Goal: Task Accomplishment & Management: Use online tool/utility

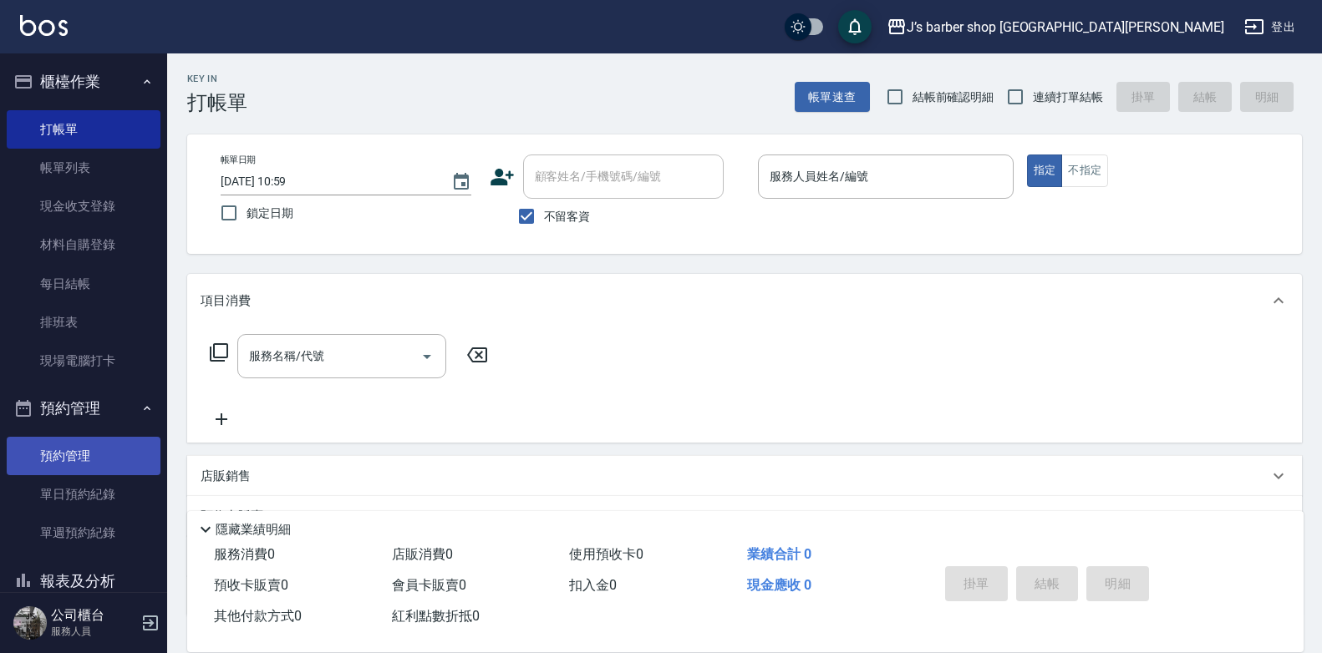
click at [121, 458] on link "預約管理" at bounding box center [84, 456] width 154 height 38
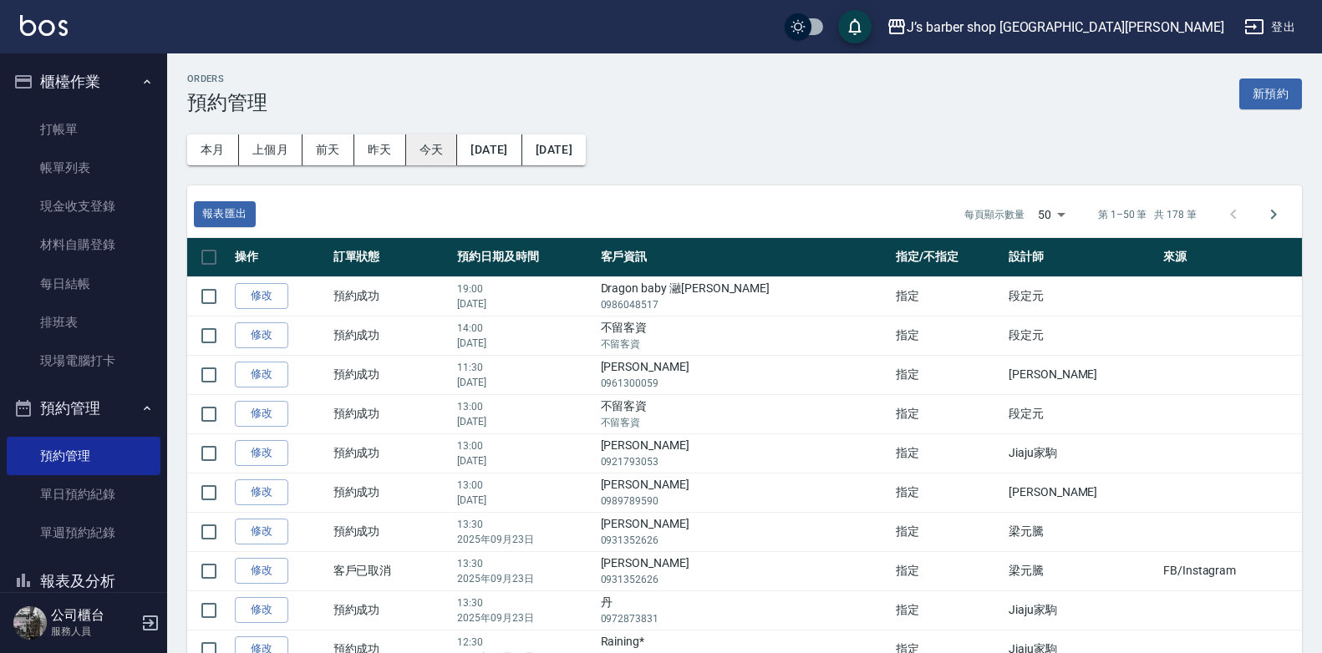
click at [434, 141] on button "今天" at bounding box center [432, 150] width 52 height 31
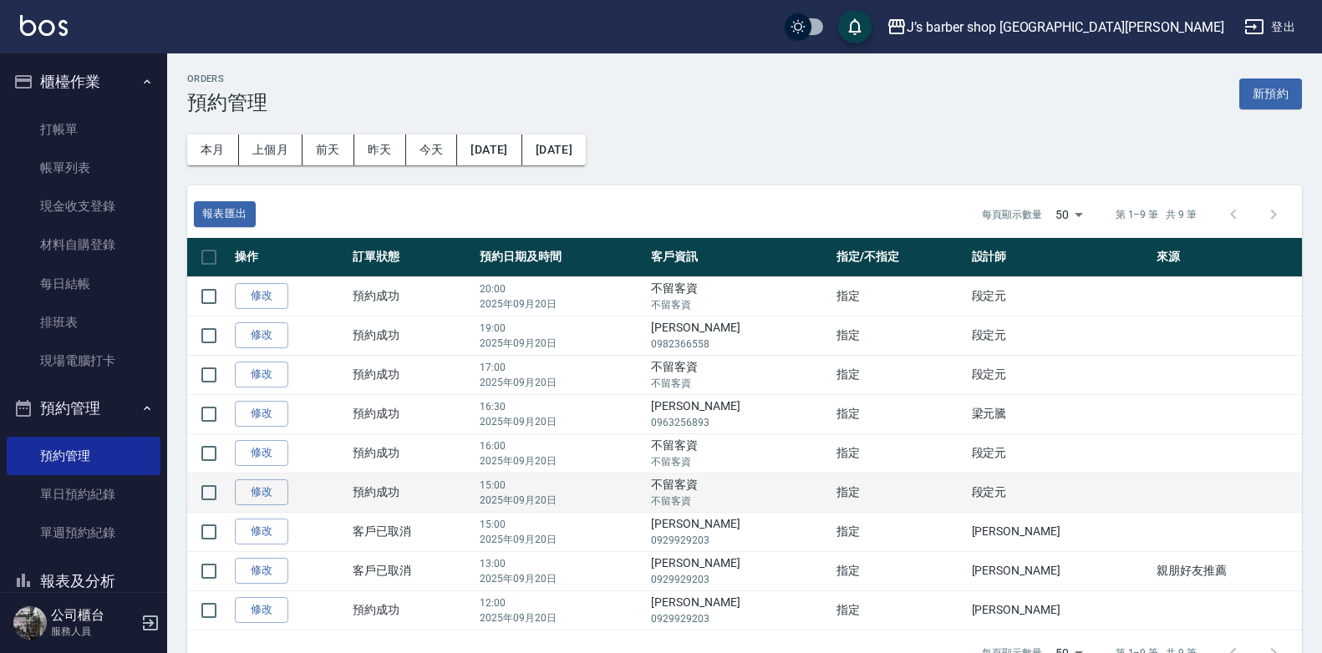
scroll to position [43, 0]
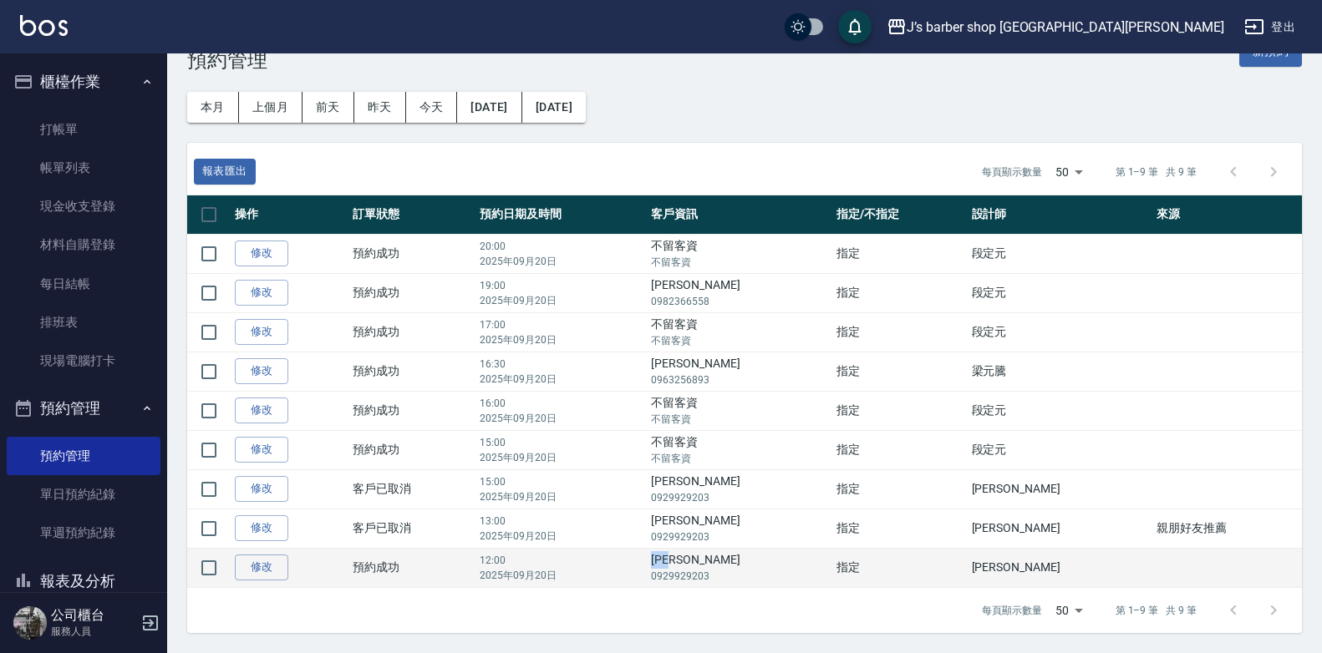
drag, startPoint x: 716, startPoint y: 559, endPoint x: 755, endPoint y: 558, distance: 38.4
click at [755, 558] on td "[PERSON_NAME]0929929203" at bounding box center [739, 567] width 185 height 39
drag, startPoint x: 755, startPoint y: 558, endPoint x: 739, endPoint y: 558, distance: 15.9
copy td "[PERSON_NAME]"
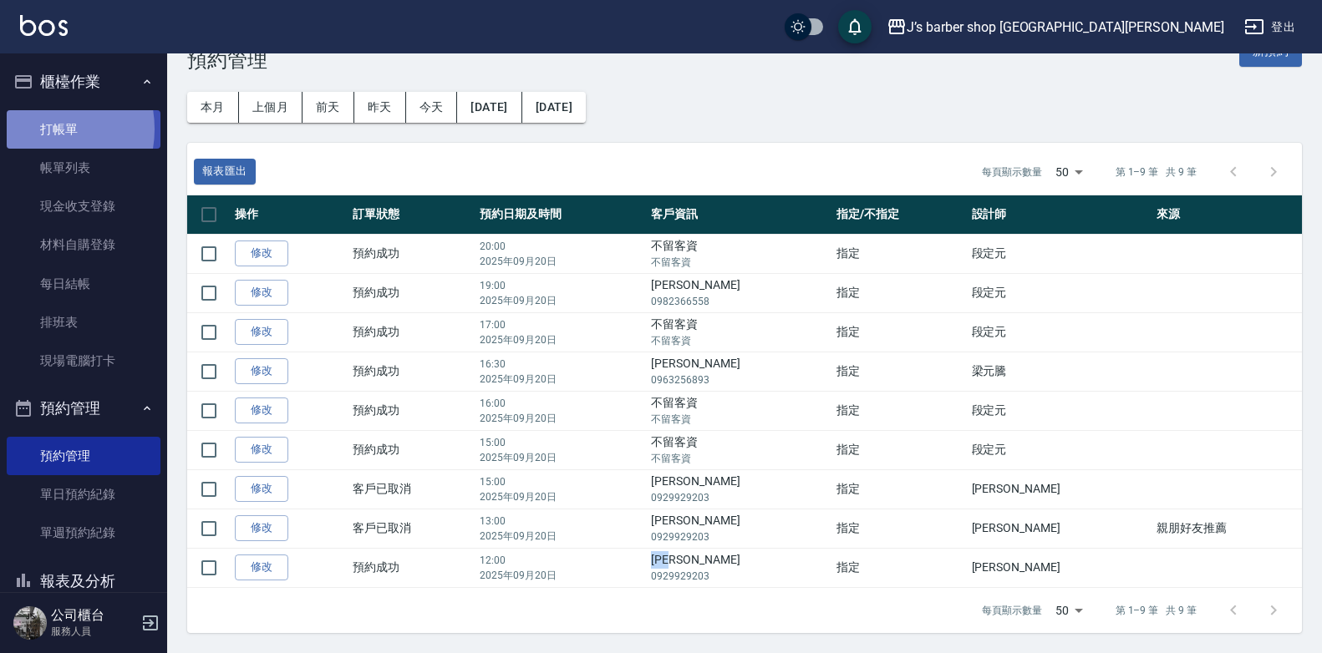
click at [33, 129] on link "打帳單" at bounding box center [84, 129] width 154 height 38
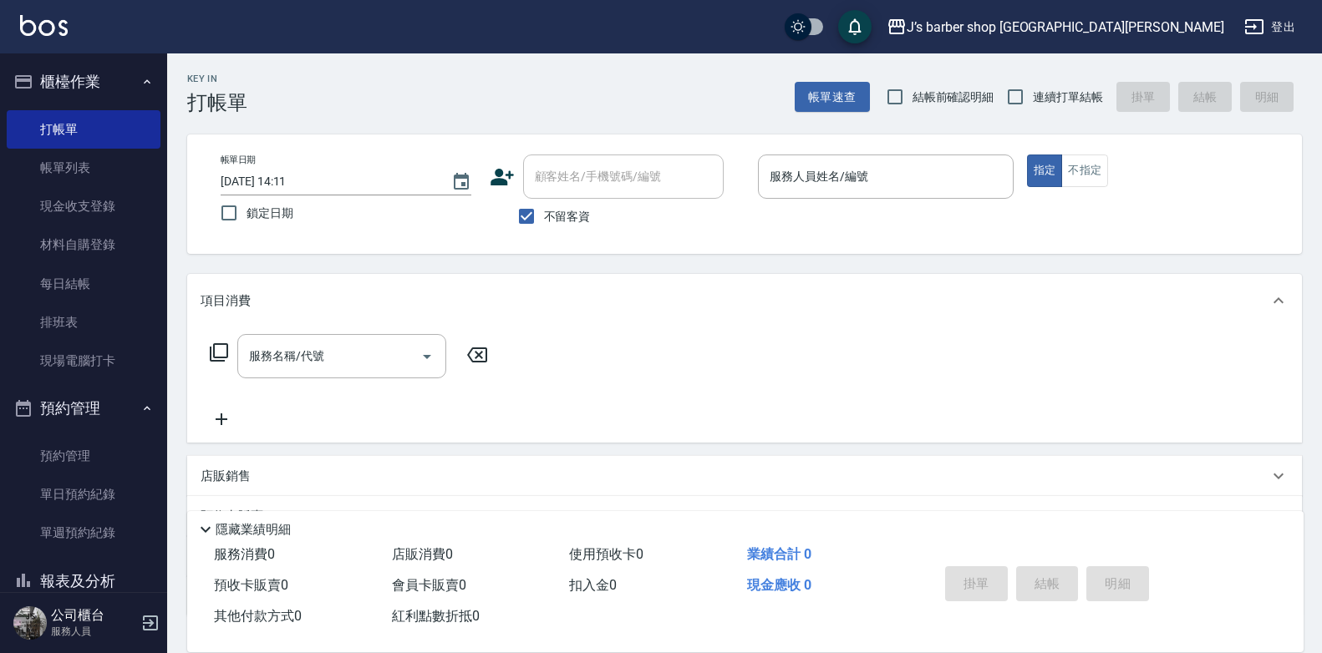
click at [574, 216] on span "不留客資" at bounding box center [567, 217] width 47 height 18
click at [544, 216] on input "不留客資" at bounding box center [526, 216] width 35 height 35
checkbox input "false"
click at [598, 185] on input "顧客姓名/手機號碼/編號" at bounding box center [611, 176] width 160 height 29
paste input "[PERSON_NAME]"
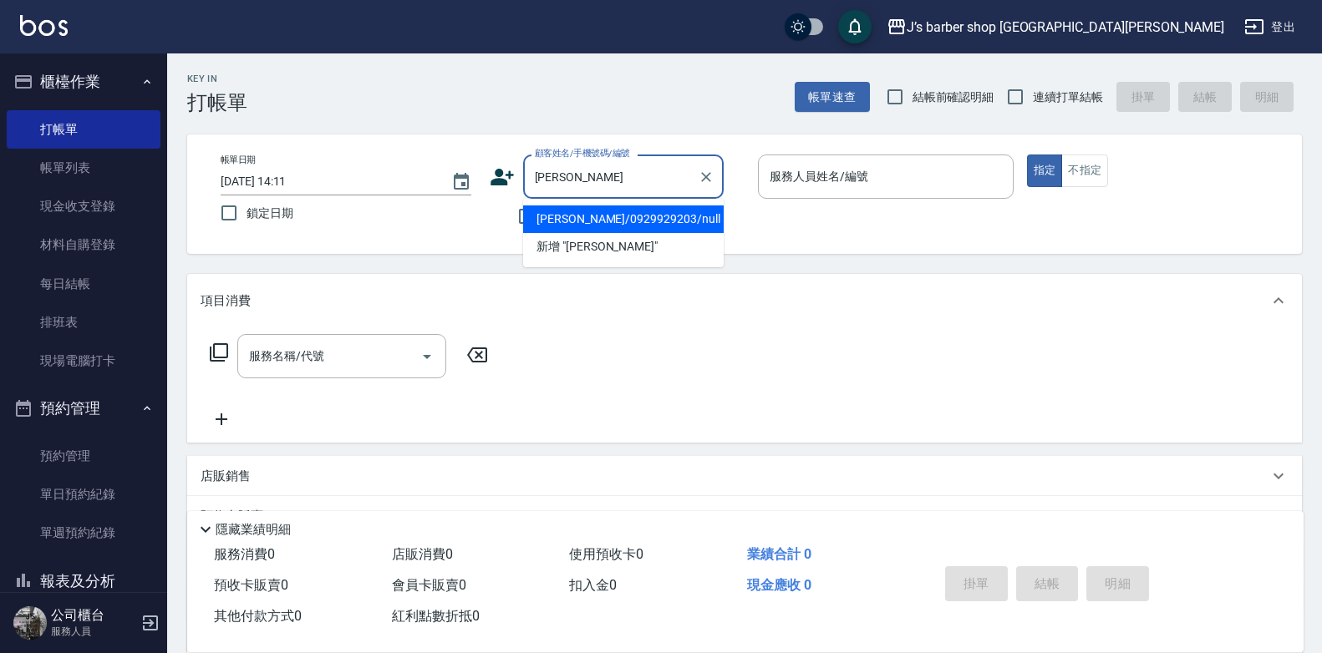
click at [677, 225] on li "[PERSON_NAME]/0929929203/null" at bounding box center [623, 220] width 201 height 28
type input "[PERSON_NAME]/0929929203/null"
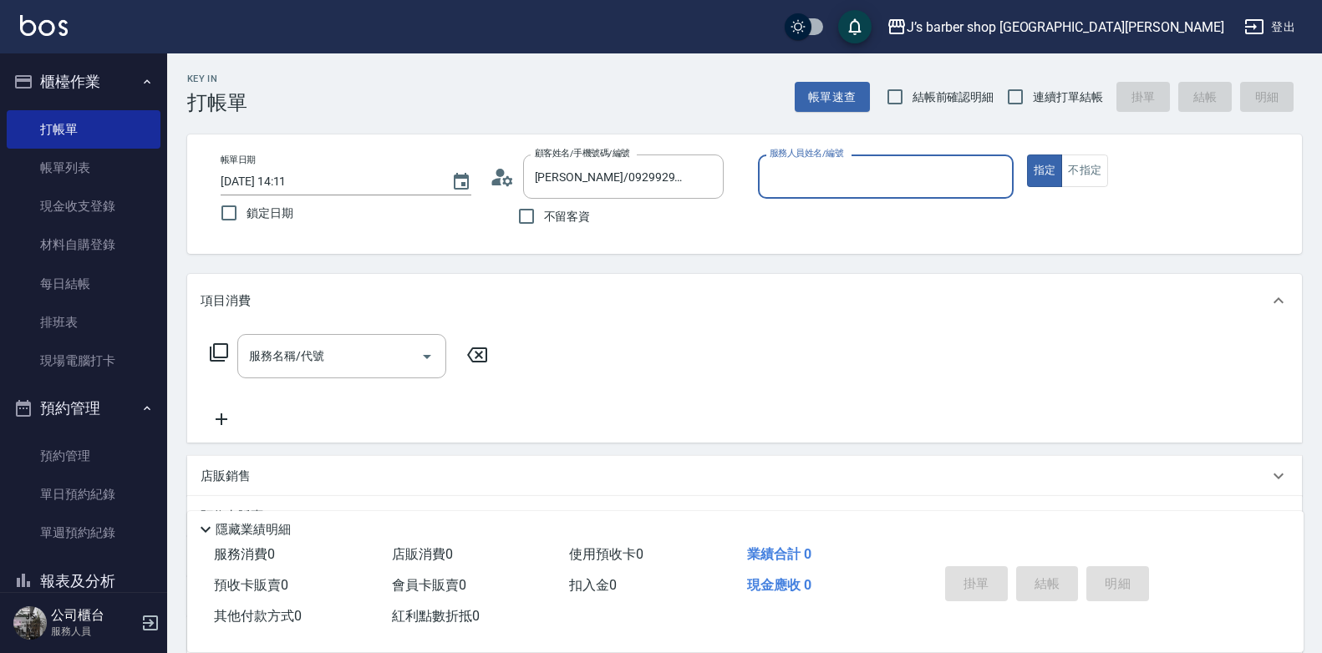
click at [800, 171] on input "服務人員姓名/編號" at bounding box center [885, 176] width 241 height 29
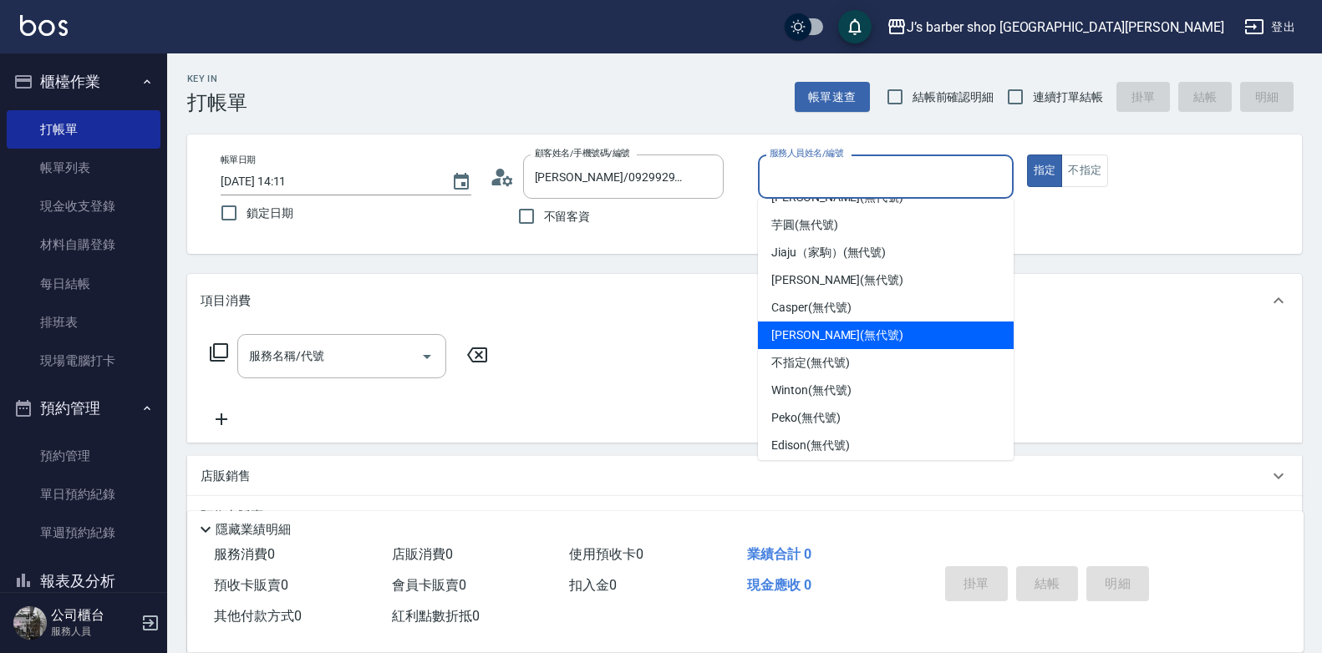
scroll to position [28, 0]
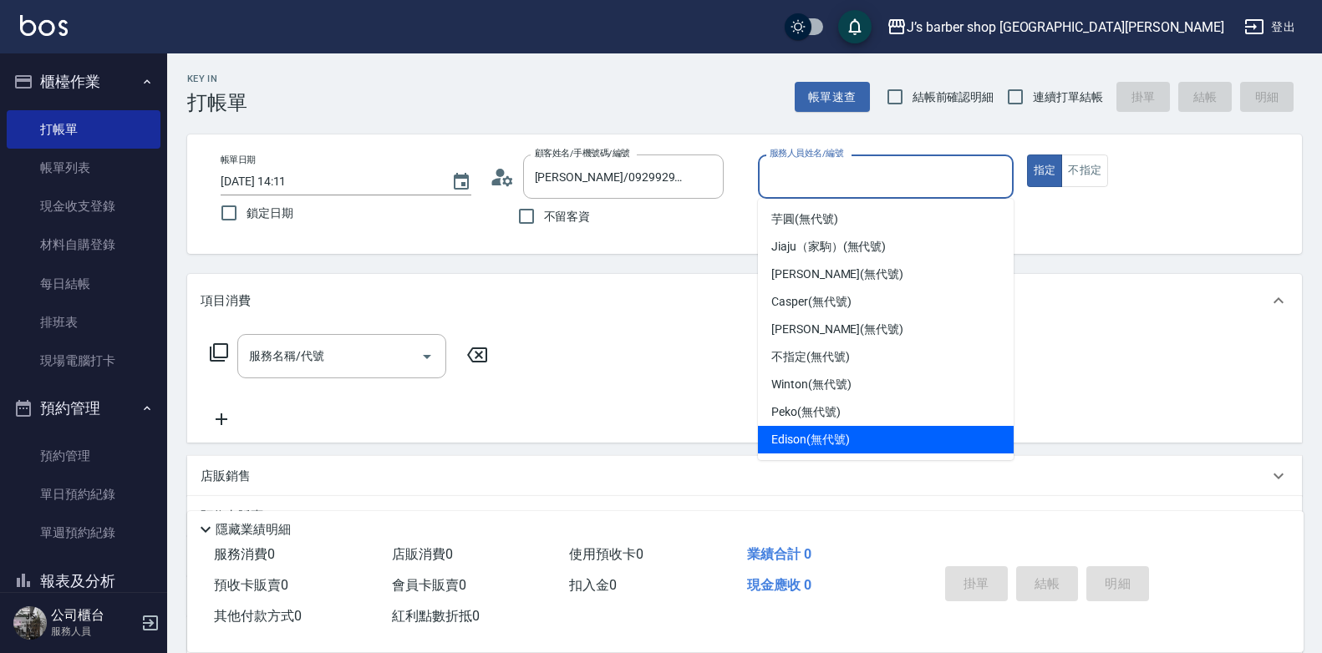
click at [830, 429] on div "Edison (無代號)" at bounding box center [886, 440] width 256 height 28
type input "Edison(無代號)"
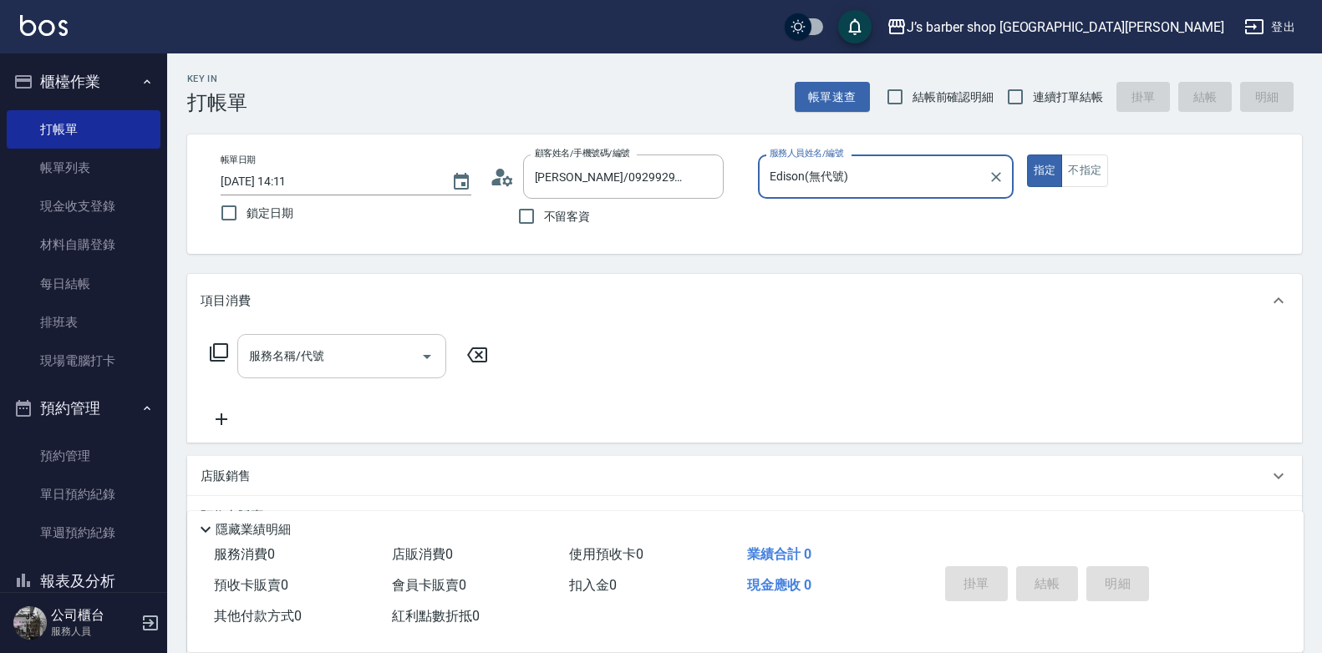
click at [323, 361] on input "服務名稱/代號" at bounding box center [329, 356] width 169 height 29
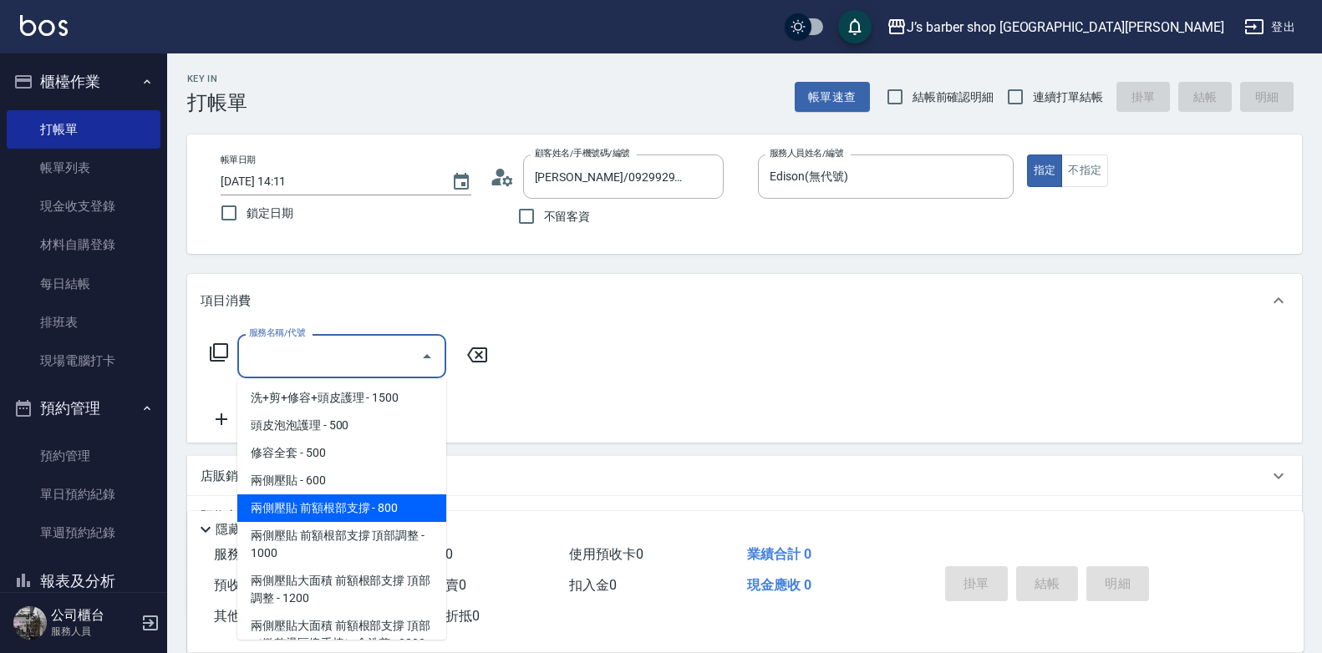
scroll to position [0, 0]
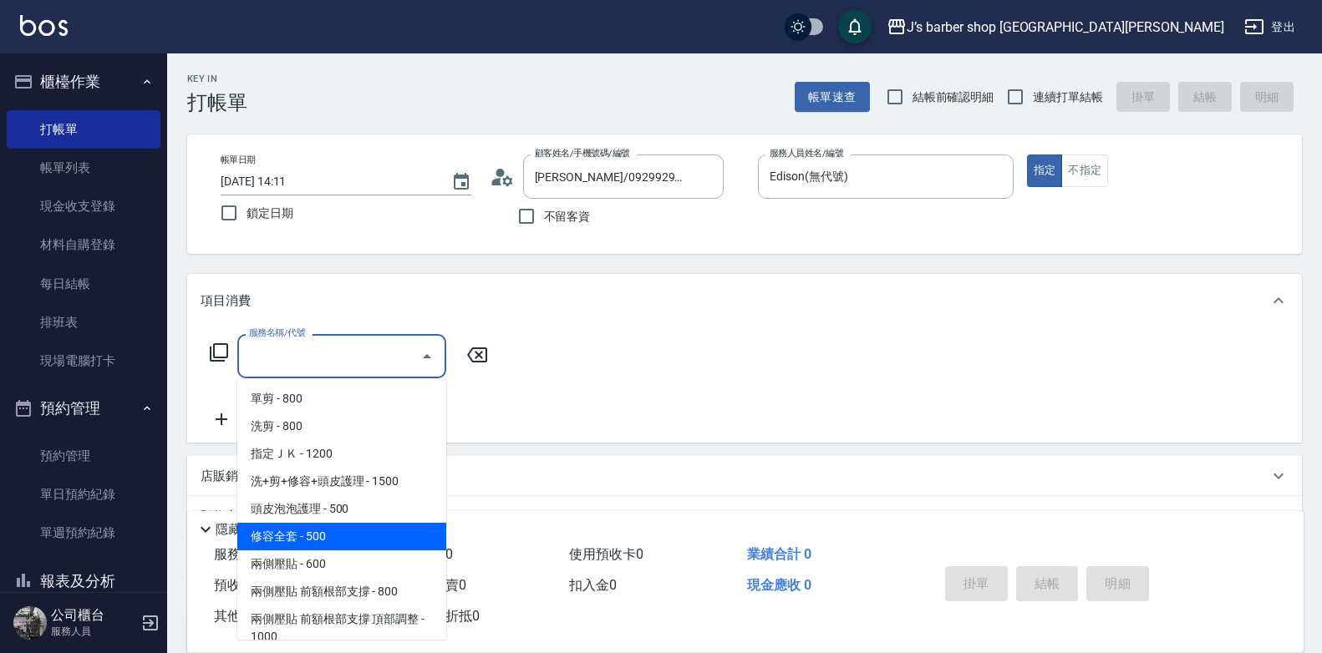
click at [312, 531] on span "修容全套 - 500" at bounding box center [341, 537] width 209 height 28
type input "修容全套(202)"
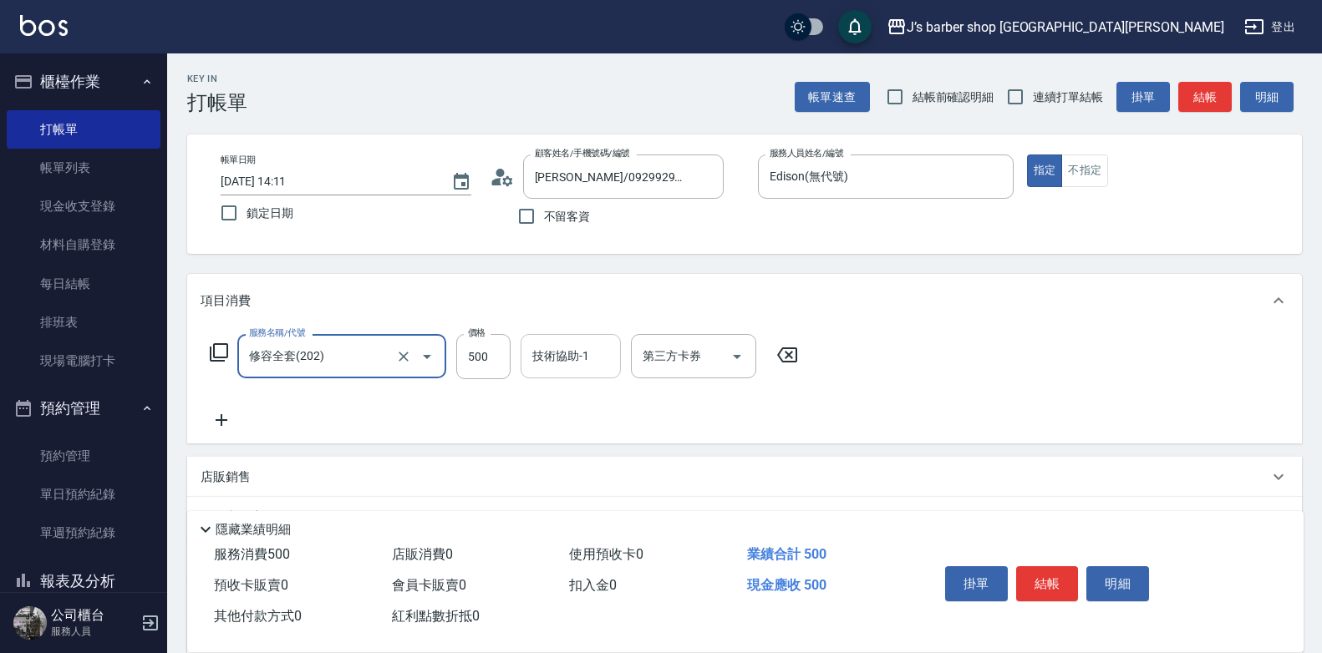
click at [547, 358] on input "技術協助-1" at bounding box center [570, 356] width 85 height 29
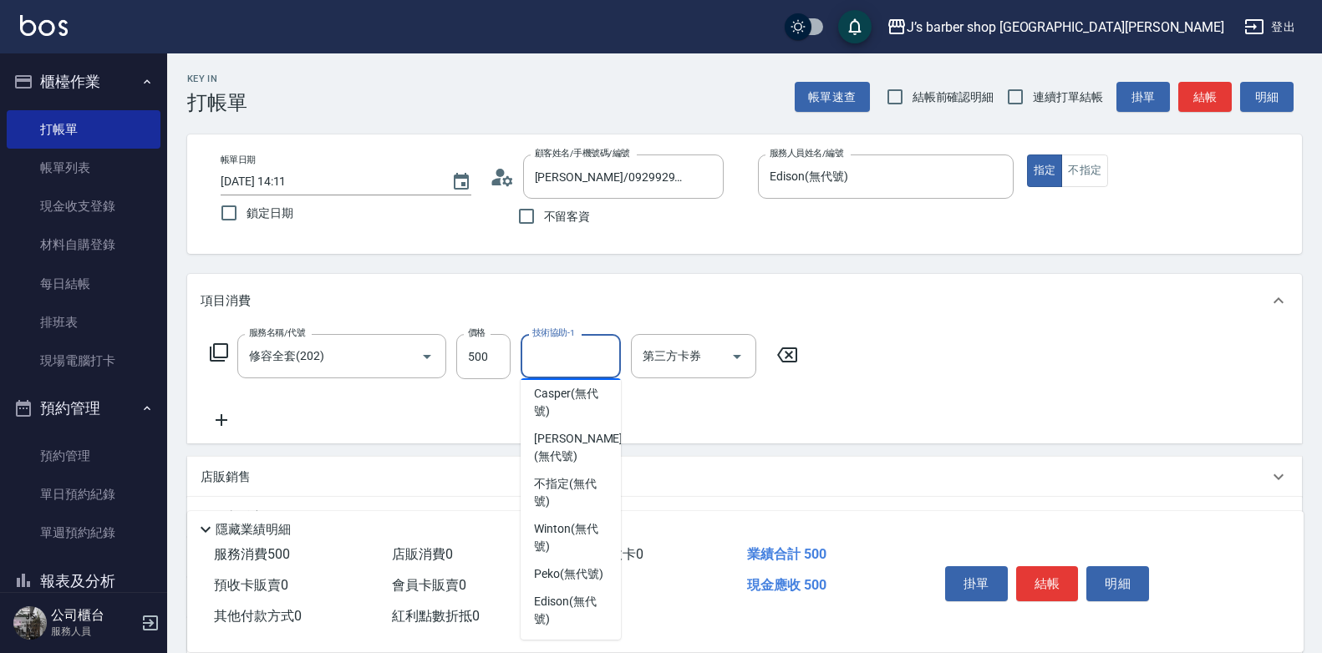
scroll to position [203, 0]
click at [573, 566] on span "Peko (無代號)" at bounding box center [568, 575] width 69 height 18
type input "Peko(無代號)"
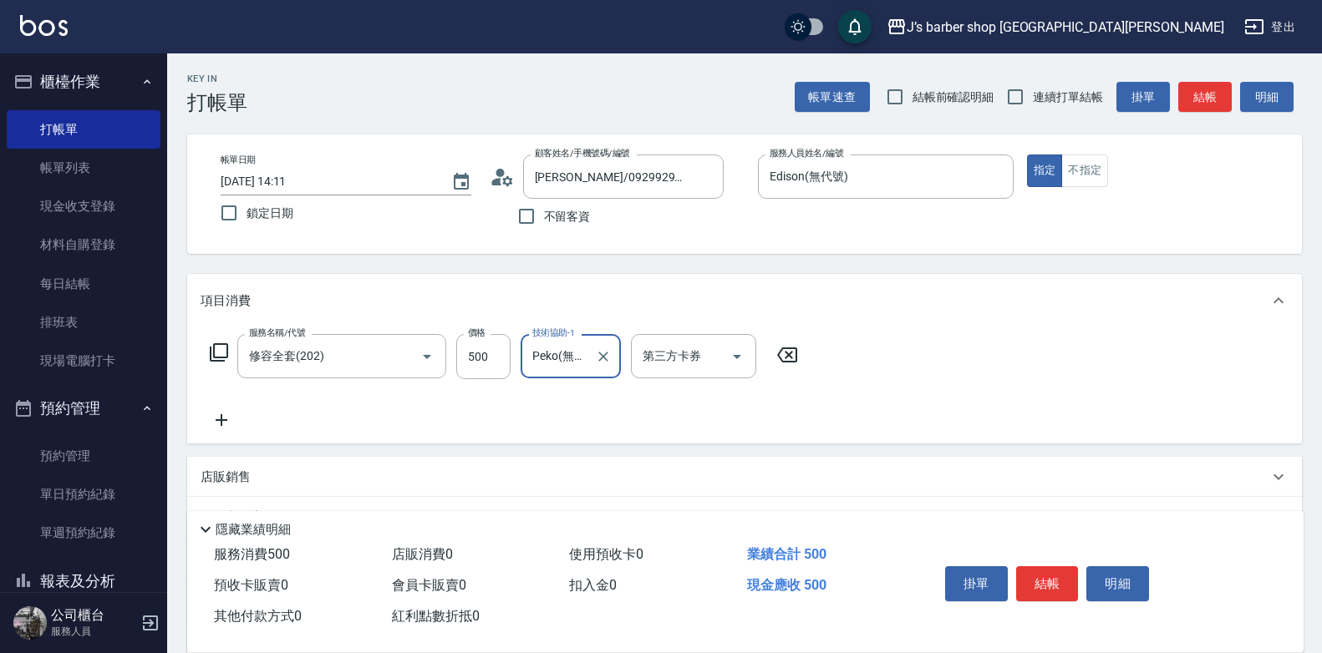
click at [223, 424] on icon at bounding box center [222, 420] width 42 height 20
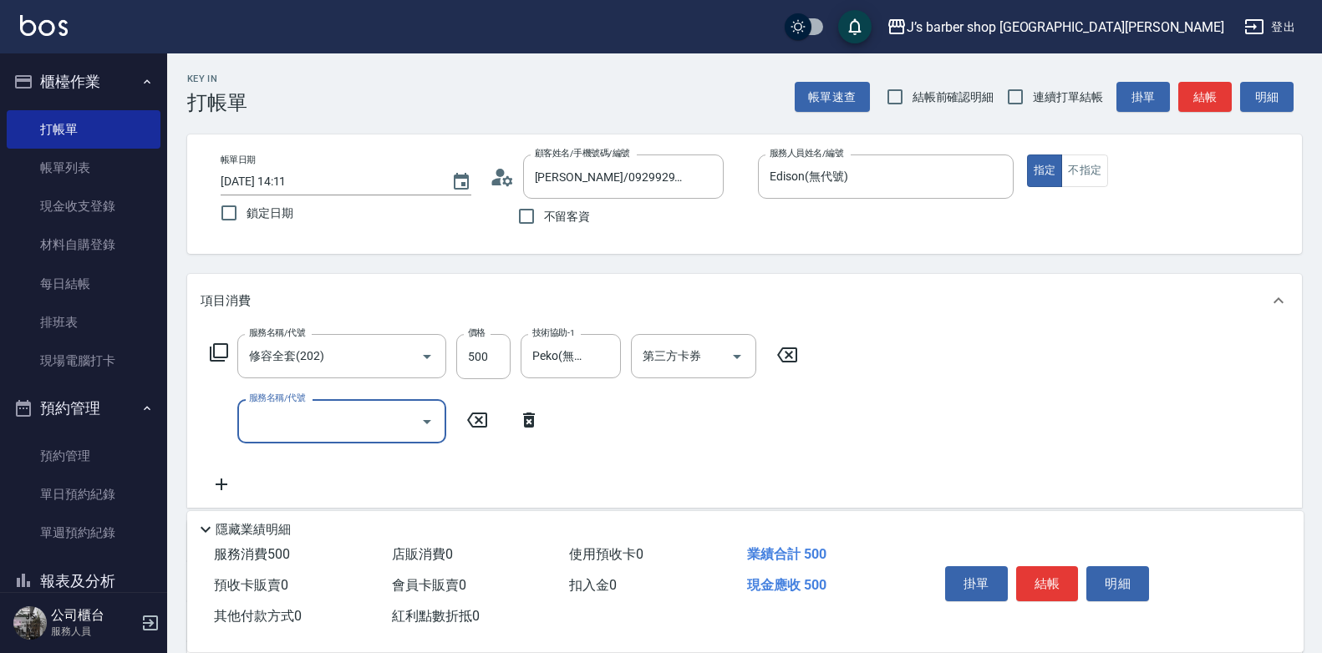
click at [272, 421] on input "服務名稱/代號" at bounding box center [329, 421] width 169 height 29
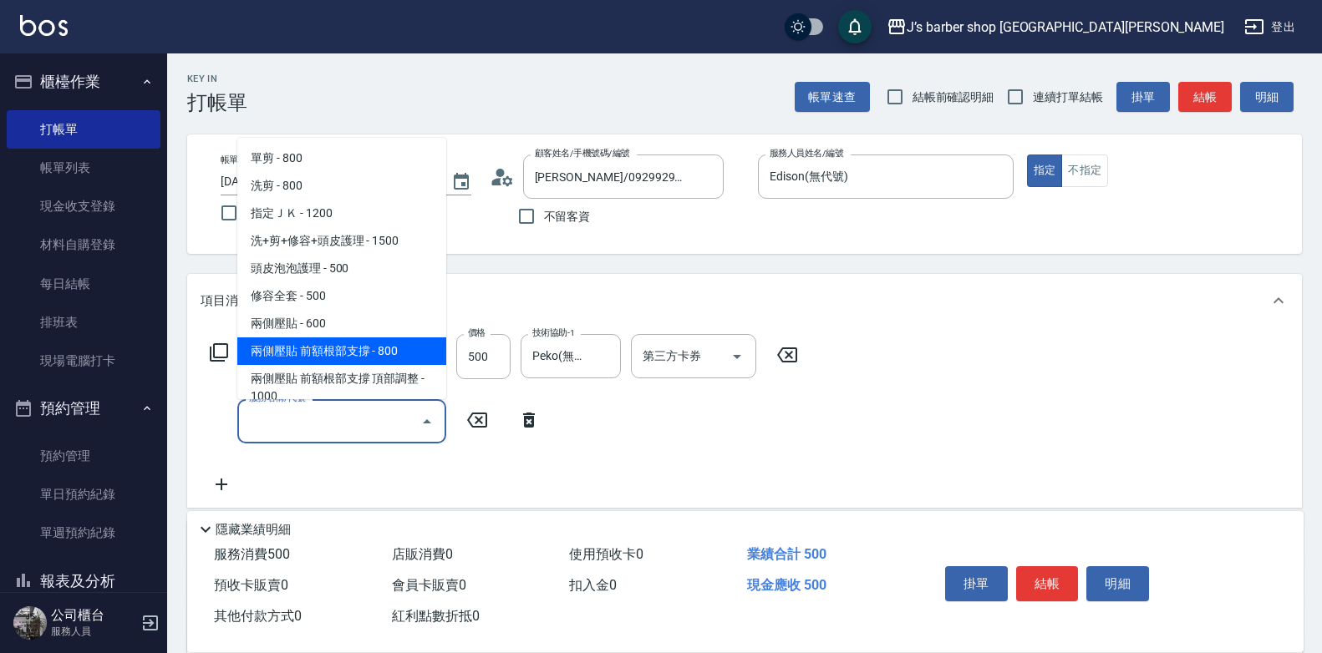
click at [355, 339] on span "兩側壓貼 前額根部支撐 - 800" at bounding box center [341, 352] width 209 height 28
type input "兩側壓貼 前額根部支撐(Gp1)"
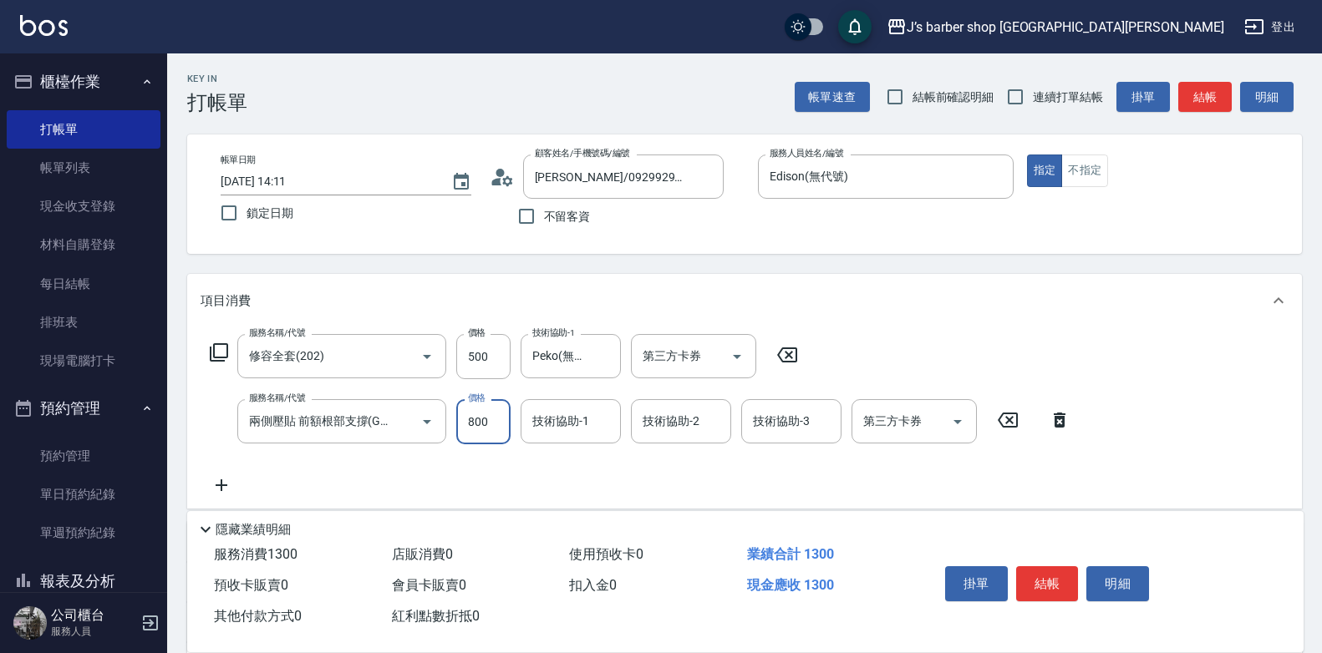
click at [498, 424] on input "800" at bounding box center [483, 421] width 54 height 45
click at [433, 416] on icon "Open" at bounding box center [427, 422] width 20 height 20
type input "1000"
click at [411, 426] on icon "Clear" at bounding box center [403, 422] width 17 height 17
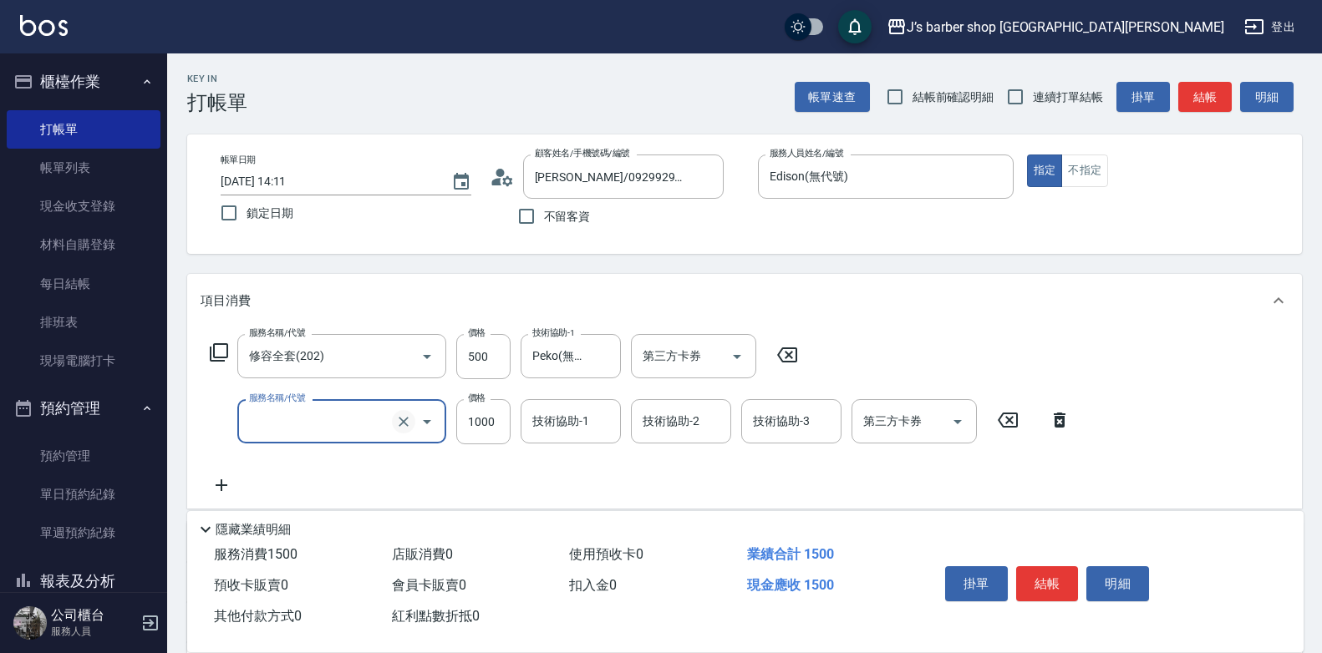
click at [411, 426] on icon "Clear" at bounding box center [403, 422] width 17 height 17
click at [371, 417] on input "服務名稱/代號" at bounding box center [318, 421] width 147 height 29
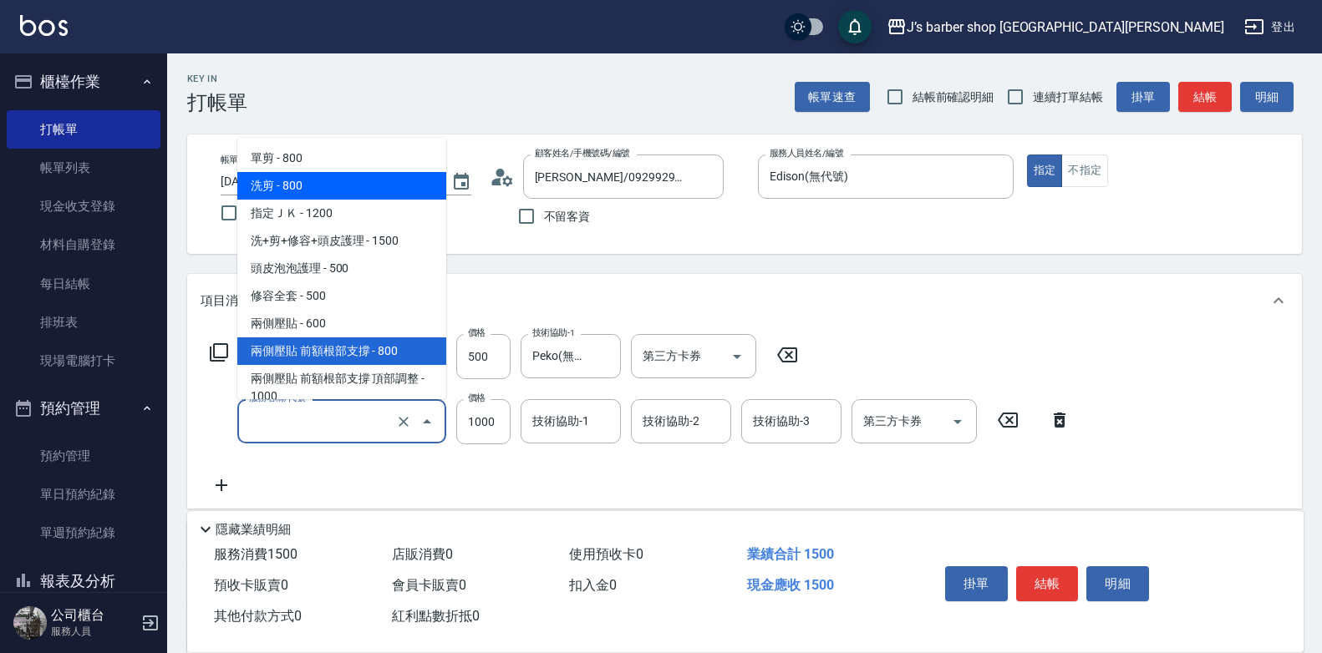
click at [339, 185] on span "洗剪 - 800" at bounding box center [341, 186] width 209 height 28
type input "洗剪(101)"
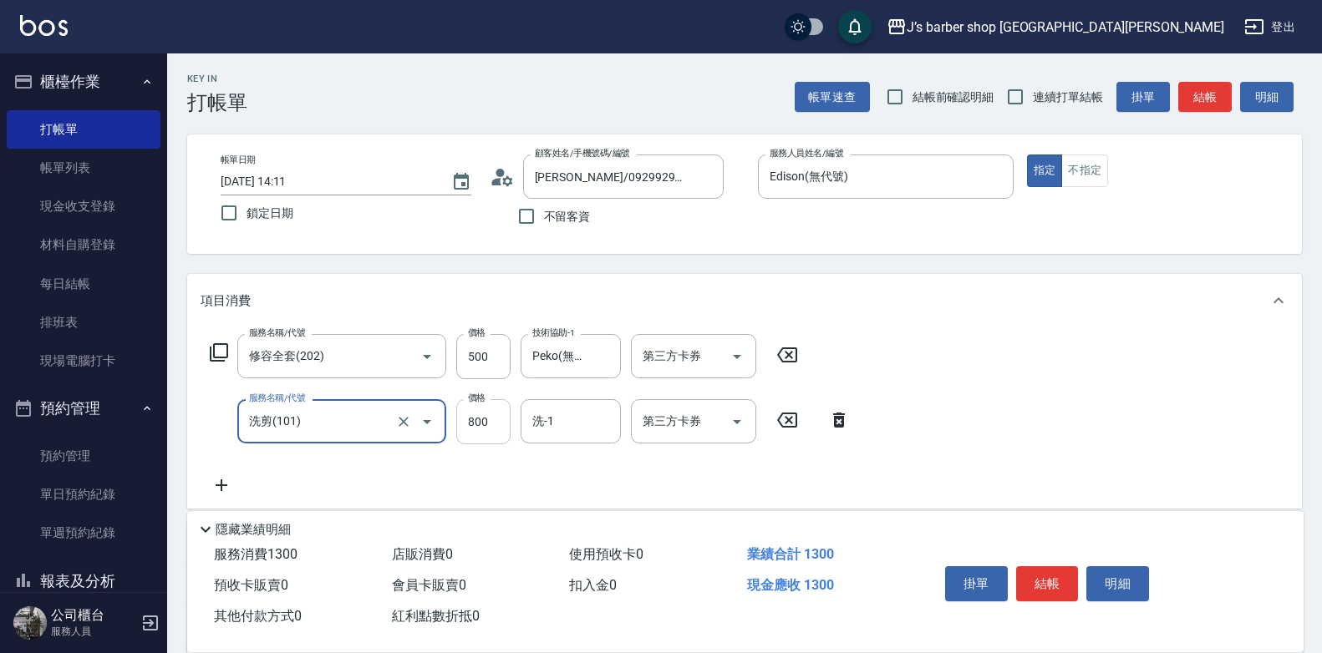
click at [489, 427] on input "800" at bounding box center [483, 421] width 54 height 45
type input "1000"
click at [1030, 376] on div "服務名稱/代號 修容全套(202) 服務名稱/代號 價格 500 價格 技術協助-1 Peko(無代號) 技術協助-1 第三方卡券 第三方卡券 服務名稱/代號…" at bounding box center [744, 418] width 1115 height 181
click at [1051, 570] on button "結帳" at bounding box center [1047, 584] width 63 height 35
